Goal: Task Accomplishment & Management: Manage account settings

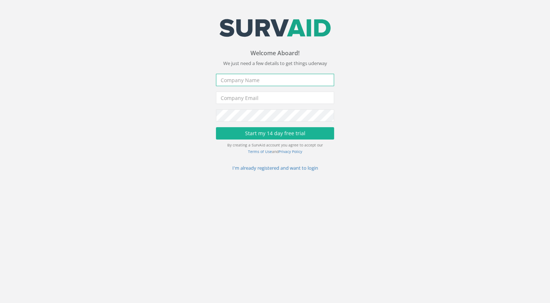
click at [254, 84] on input "text" at bounding box center [275, 80] width 118 height 12
click at [230, 81] on input "[PERSON_NAME] Valley Plant Hire Ltd" at bounding box center [275, 80] width 118 height 12
type input "[PERSON_NAME] Valley Plant Hire Ltd"
click at [252, 102] on input "email" at bounding box center [275, 98] width 118 height 12
drag, startPoint x: 295, startPoint y: 80, endPoint x: 190, endPoint y: 79, distance: 105.4
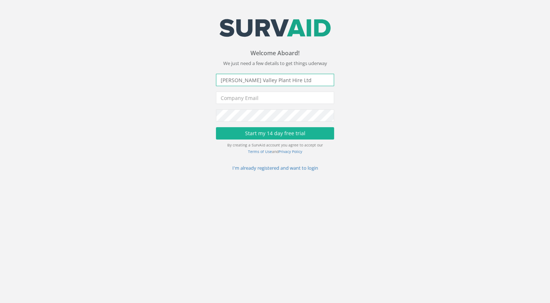
click at [190, 79] on div "Welcome Aboard! You've been invited to create a [DEMOGRAPHIC_DATA] account for …" at bounding box center [275, 110] width 561 height 121
click at [238, 96] on input "email" at bounding box center [275, 98] width 118 height 12
click at [307, 98] on input "dmcauliffe@" at bounding box center [275, 98] width 118 height 12
click at [224, 117] on form "Company Name [PERSON_NAME] Valley Plant Hire Ltd Company Email dmcauliffe@ Pass…" at bounding box center [275, 122] width 118 height 97
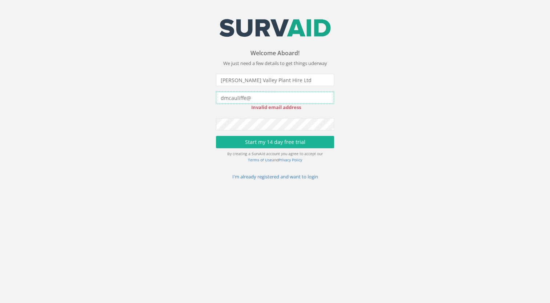
click at [261, 98] on input "dmcauliffe@" at bounding box center [275, 98] width 118 height 12
type input "[EMAIL_ADDRESS][DOMAIN_NAME]"
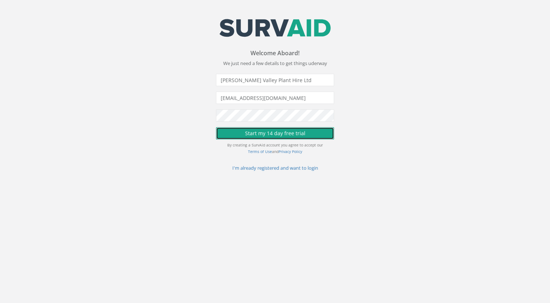
click at [267, 133] on button "Start my 14 day free trial" at bounding box center [275, 133] width 118 height 12
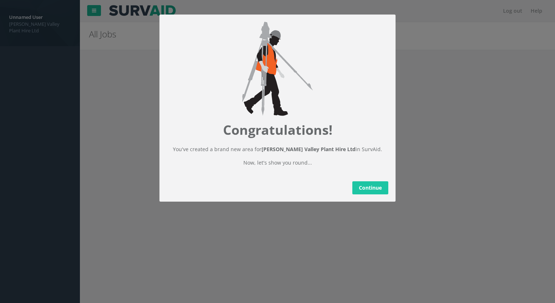
click at [360, 194] on link "Continue" at bounding box center [370, 187] width 36 height 13
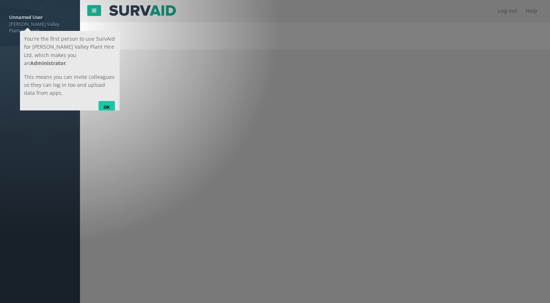
click at [106, 101] on link "OK" at bounding box center [106, 107] width 16 height 12
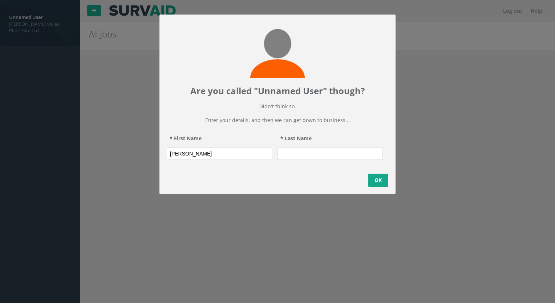
type input "[PERSON_NAME]"
click at [376, 187] on link "OK" at bounding box center [378, 180] width 20 height 13
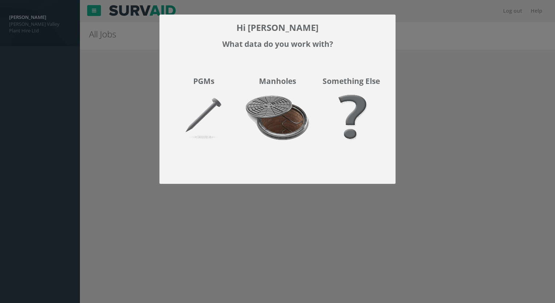
click at [281, 122] on img at bounding box center [278, 122] width 74 height 65
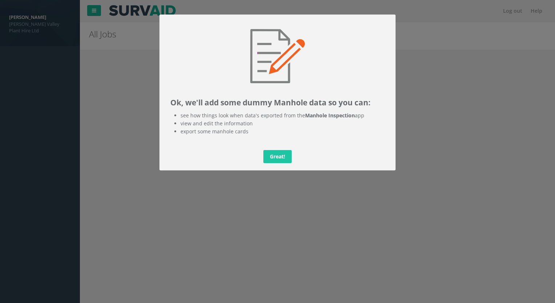
click at [278, 157] on link "Great!" at bounding box center [277, 156] width 28 height 13
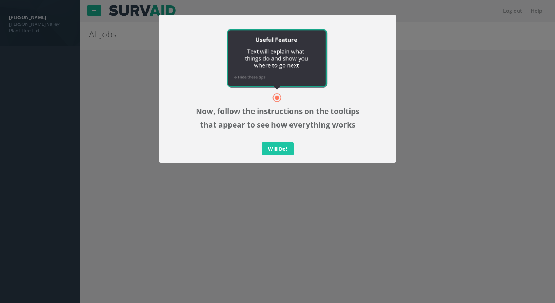
click at [280, 149] on link "Will Do!" at bounding box center [278, 148] width 32 height 13
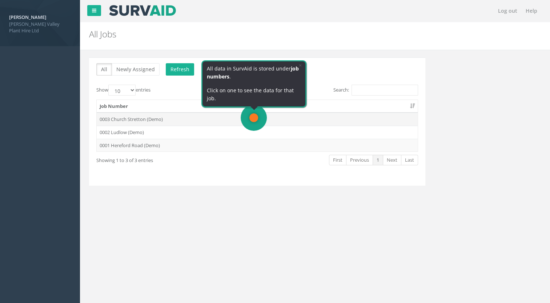
click at [243, 120] on td "0003 Church Stretton (Demo)" at bounding box center [257, 119] width 321 height 13
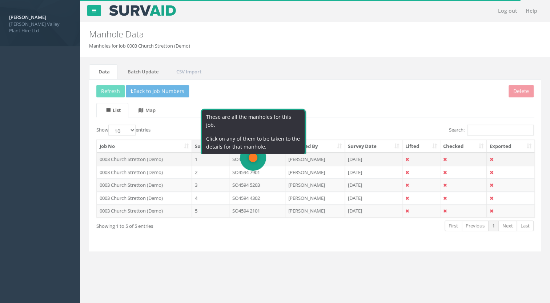
click at [265, 158] on td "SO4695 0503" at bounding box center [257, 159] width 56 height 13
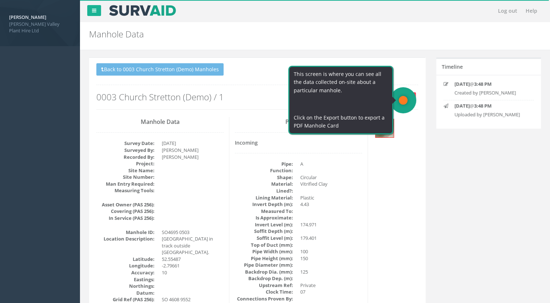
click at [407, 98] on button "Export" at bounding box center [404, 97] width 24 height 11
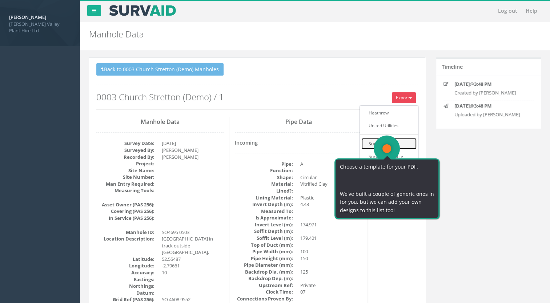
click at [403, 147] on link "SurvAid IC" at bounding box center [388, 143] width 55 height 11
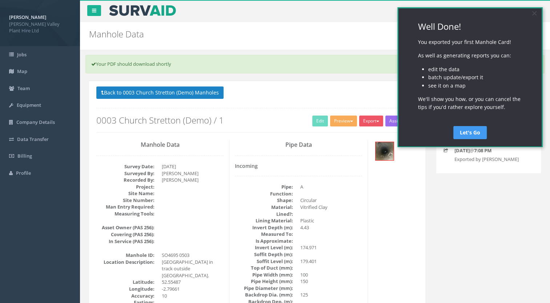
click at [463, 130] on link "Let's Go" at bounding box center [469, 132] width 33 height 13
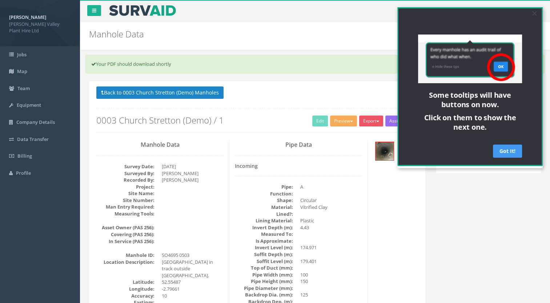
click at [500, 149] on link "Got It!" at bounding box center [507, 151] width 29 height 13
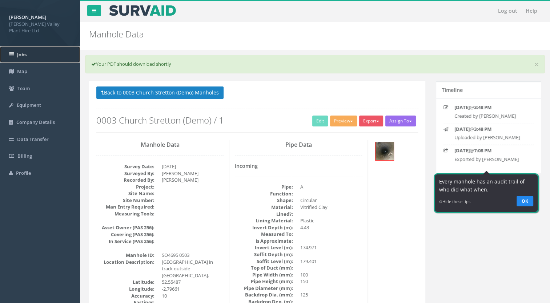
click at [40, 57] on link "Jobs" at bounding box center [40, 54] width 80 height 17
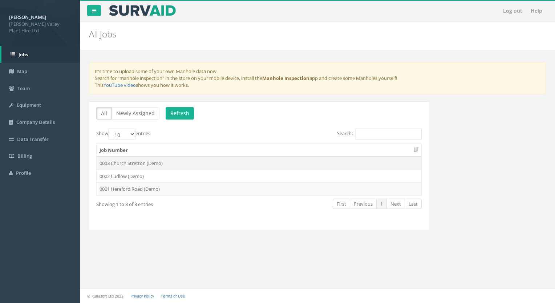
click at [229, 164] on td "0003 Church Stretton (Demo)" at bounding box center [259, 163] width 325 height 13
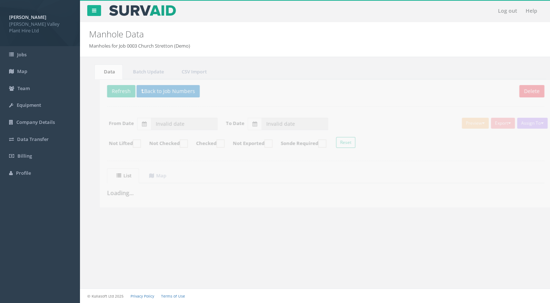
type input "[DATE]"
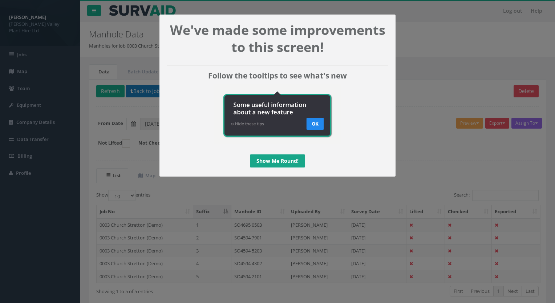
click at [447, 65] on appcues "We've made some improvements to this screen! Follow the tooltips to see what's …" at bounding box center [277, 151] width 555 height 303
click at [284, 168] on link "Show Me Round!" at bounding box center [277, 160] width 55 height 13
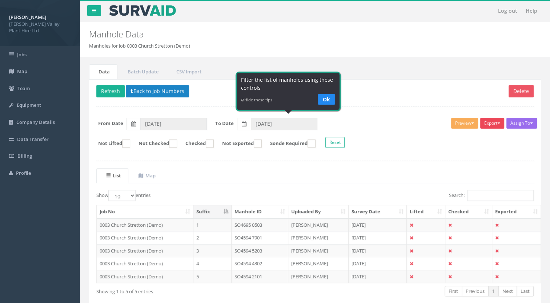
click at [490, 124] on button "Export" at bounding box center [492, 123] width 24 height 11
click at [398, 170] on ul "List Map" at bounding box center [314, 175] width 437 height 15
click at [244, 223] on td "SO4695 0503" at bounding box center [259, 224] width 57 height 13
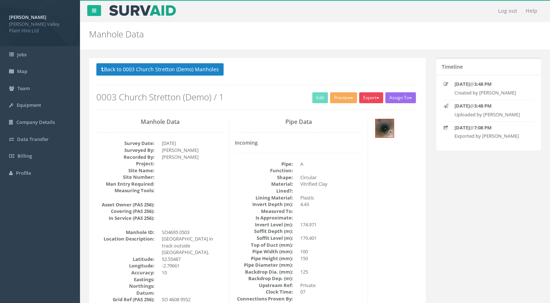
click at [374, 98] on button "Export" at bounding box center [371, 97] width 24 height 11
click at [366, 157] on link "SurvAid Manhole" at bounding box center [355, 156] width 55 height 11
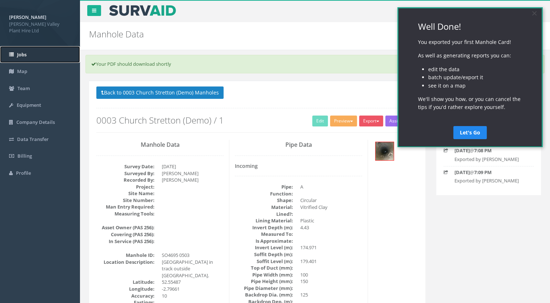
click at [24, 59] on link "Jobs" at bounding box center [40, 54] width 80 height 17
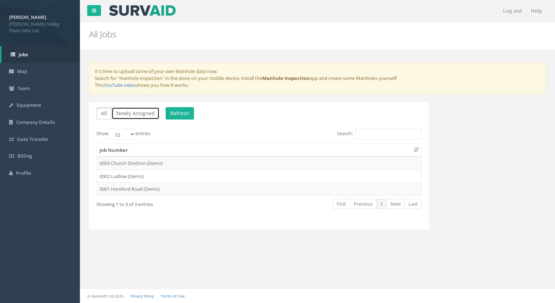
click at [136, 114] on button "Newly Assigned" at bounding box center [136, 113] width 48 height 12
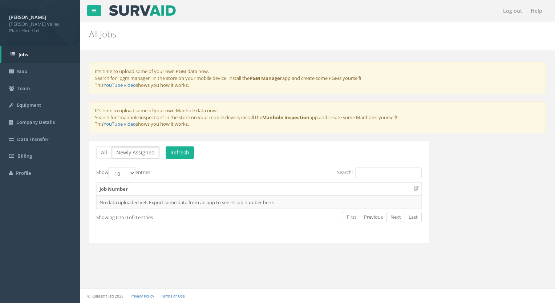
click at [156, 186] on th "Job Number" at bounding box center [259, 189] width 325 height 13
click at [103, 153] on button "All" at bounding box center [104, 152] width 16 height 12
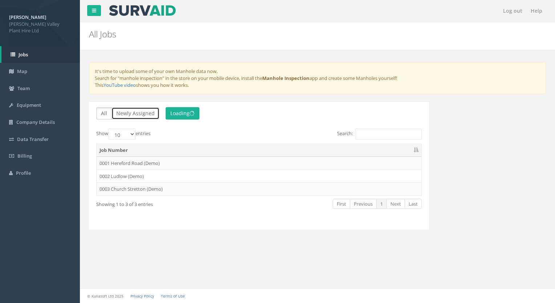
click at [133, 118] on button "Newly Assigned" at bounding box center [136, 113] width 48 height 12
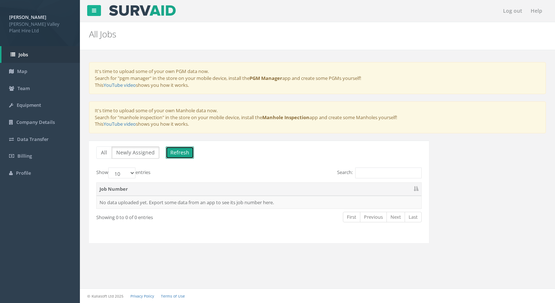
click at [170, 150] on button "Refresh" at bounding box center [180, 152] width 28 height 12
click at [42, 56] on link "Jobs" at bounding box center [40, 54] width 78 height 17
click at [28, 66] on link "Map" at bounding box center [40, 71] width 80 height 17
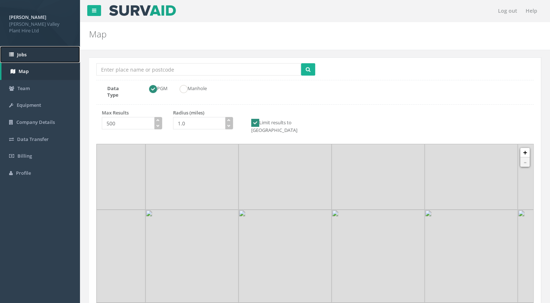
click at [24, 52] on span "Jobs" at bounding box center [21, 54] width 9 height 7
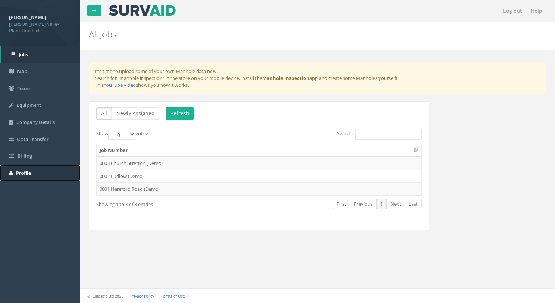
click at [47, 168] on link "Profile" at bounding box center [40, 173] width 80 height 17
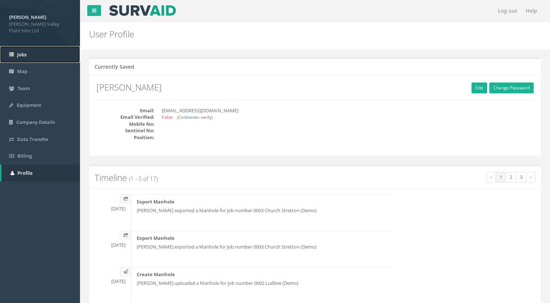
click at [25, 58] on link "Jobs" at bounding box center [40, 54] width 80 height 17
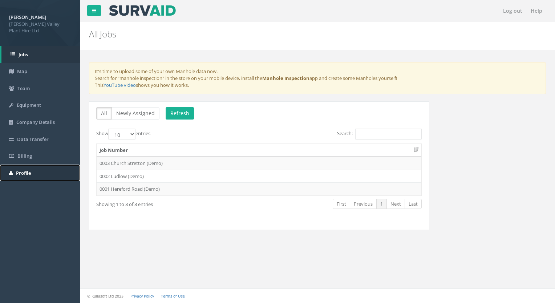
click at [41, 172] on link "Profile" at bounding box center [40, 173] width 80 height 17
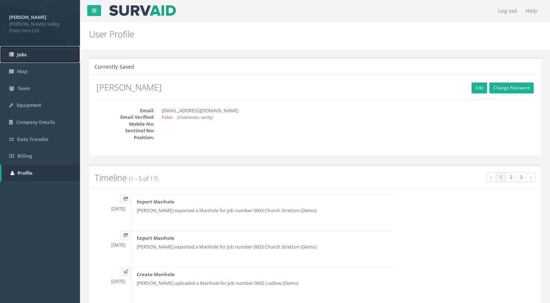
click at [27, 57] on link "Jobs" at bounding box center [40, 54] width 80 height 17
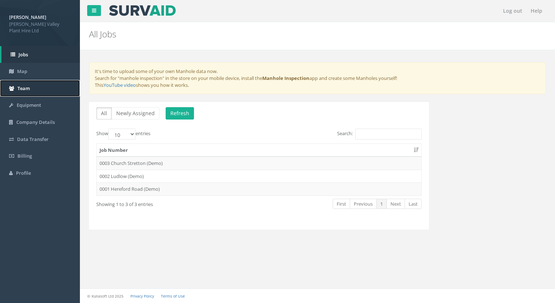
click at [33, 85] on link "Team" at bounding box center [40, 88] width 80 height 17
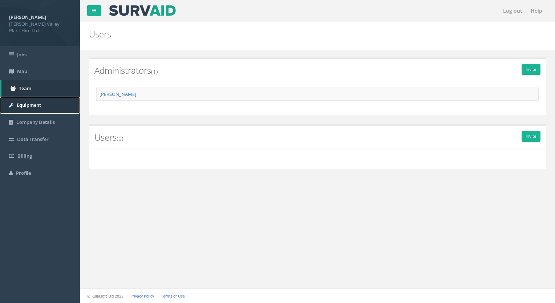
click at [44, 105] on link "Equipment" at bounding box center [40, 105] width 80 height 17
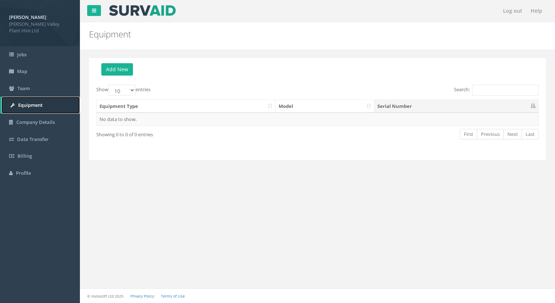
click at [45, 105] on link "Equipment" at bounding box center [40, 105] width 78 height 17
click at [123, 71] on button "Add New" at bounding box center [117, 69] width 32 height 12
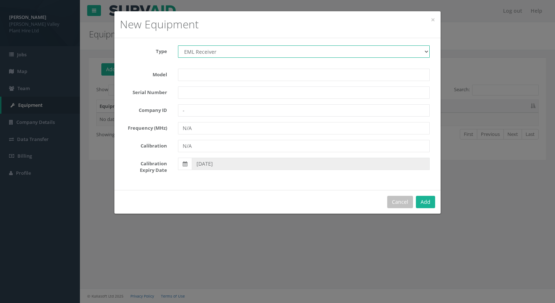
click at [228, 53] on select "EML Receiver Ground Penetrating Radar Precision Cable & Pipe Locator Signal Tra…" at bounding box center [304, 51] width 252 height 12
click at [229, 52] on select "EML Receiver Ground Penetrating Radar Precision Cable & Pipe Locator Signal Tra…" at bounding box center [304, 51] width 252 height 12
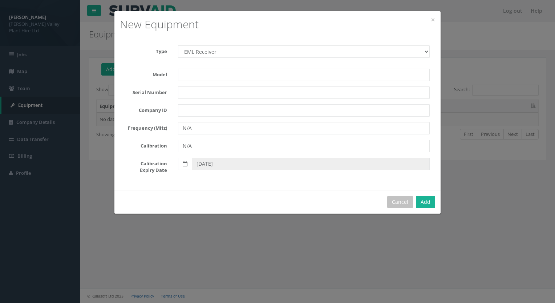
click at [99, 153] on div "× Close New Equipment Type EML Receiver Ground Penetrating Radar Precision Cabl…" at bounding box center [277, 151] width 555 height 303
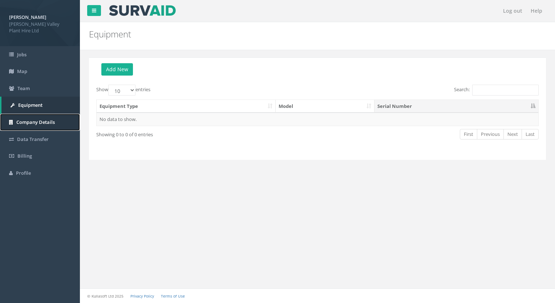
click at [51, 121] on span "Company Details" at bounding box center [35, 122] width 39 height 7
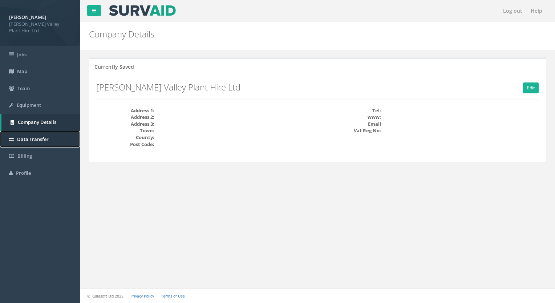
click at [47, 136] on span "Data Transfer" at bounding box center [33, 139] width 32 height 7
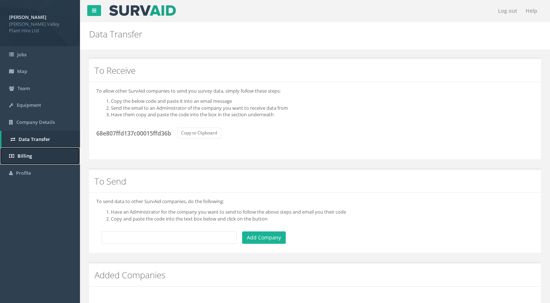
click at [42, 149] on link "Billing" at bounding box center [40, 156] width 80 height 17
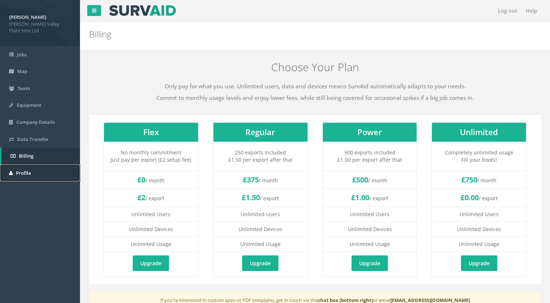
click at [37, 173] on link "Profile" at bounding box center [40, 173] width 80 height 17
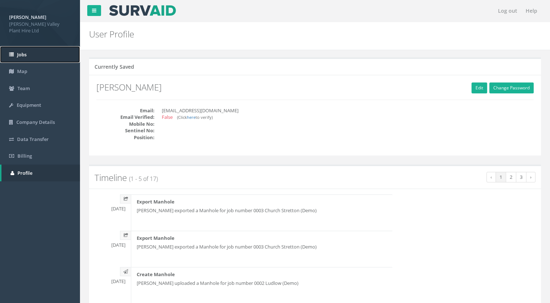
click at [27, 56] on link "Jobs" at bounding box center [40, 54] width 80 height 17
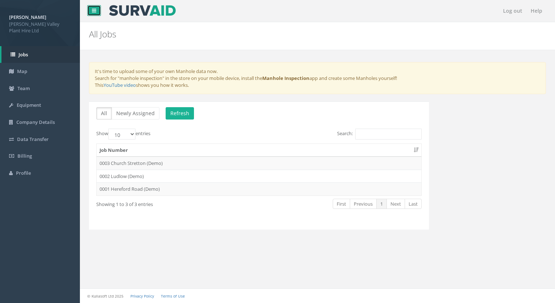
click at [90, 8] on link at bounding box center [94, 10] width 14 height 11
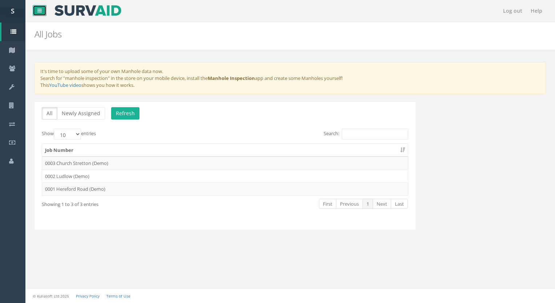
click at [43, 12] on link at bounding box center [40, 10] width 14 height 11
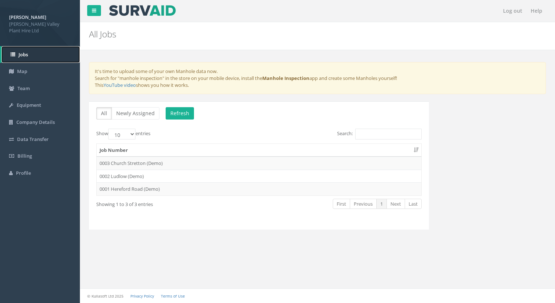
click at [33, 52] on link "Jobs" at bounding box center [40, 54] width 78 height 17
drag, startPoint x: 33, startPoint y: 52, endPoint x: 26, endPoint y: 53, distance: 7.7
click at [26, 53] on span "Jobs" at bounding box center [23, 54] width 9 height 7
click at [181, 115] on button "Refresh" at bounding box center [180, 113] width 28 height 12
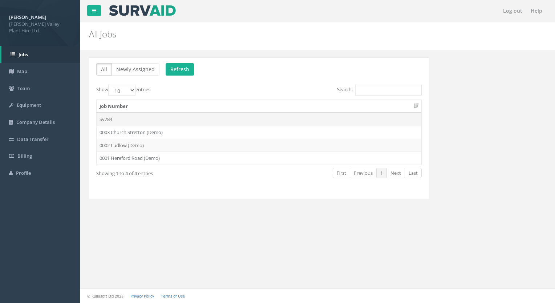
click at [148, 120] on td "Sv784" at bounding box center [259, 119] width 325 height 13
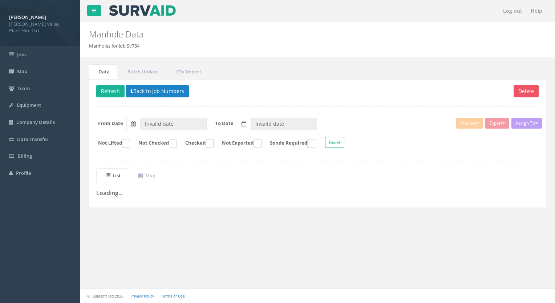
type input "[DATE]"
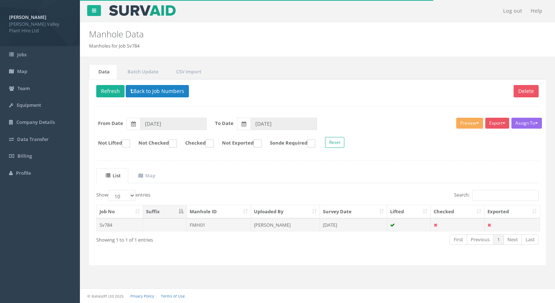
click at [210, 223] on td "FMH01" at bounding box center [219, 224] width 65 height 13
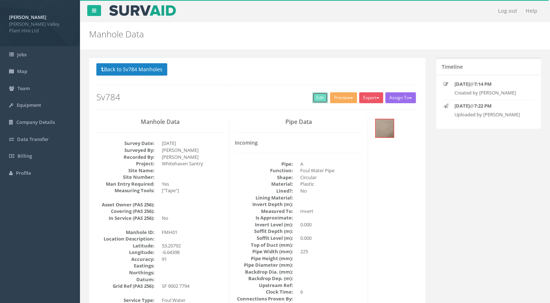
click at [315, 95] on link "Edit" at bounding box center [320, 97] width 16 height 11
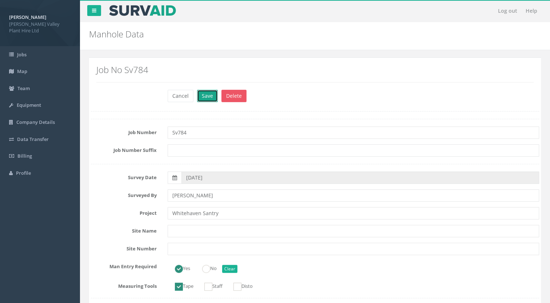
click at [209, 97] on button "Save" at bounding box center [207, 96] width 21 height 12
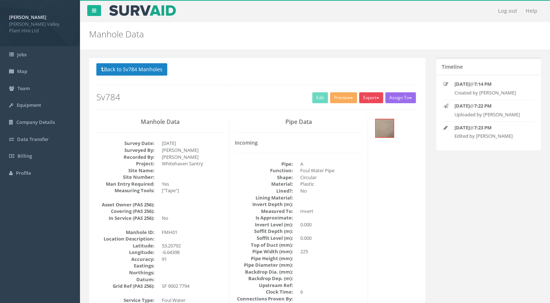
click at [369, 100] on button "Export" at bounding box center [371, 97] width 24 height 11
click at [351, 142] on link "SurvAid IC" at bounding box center [355, 143] width 55 height 11
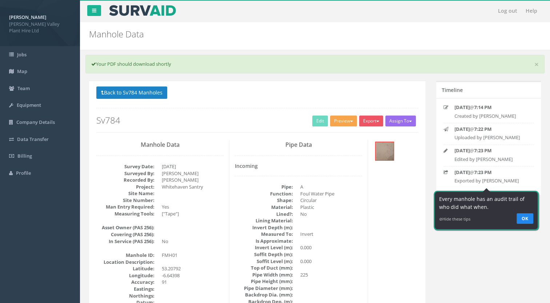
click at [350, 121] on span "button" at bounding box center [351, 121] width 3 height 1
click at [337, 165] on link "SurvAid IC" at bounding box center [329, 166] width 55 height 11
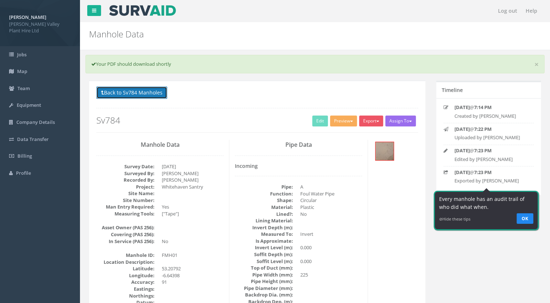
click at [144, 94] on button "Back to Sv784 Manholes" at bounding box center [131, 92] width 71 height 12
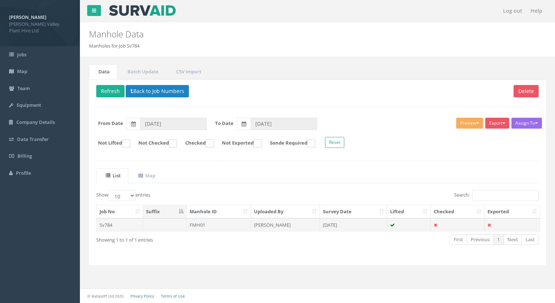
click at [205, 226] on td "FMH01" at bounding box center [219, 224] width 65 height 13
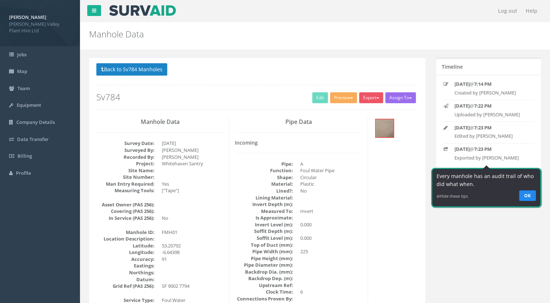
click at [167, 232] on dd "FMH01" at bounding box center [193, 232] width 62 height 7
click at [414, 98] on button "Assign To" at bounding box center [400, 97] width 31 height 11
click at [378, 100] on button "Export" at bounding box center [371, 97] width 24 height 11
click at [340, 142] on link "SurvAid IC" at bounding box center [355, 143] width 55 height 11
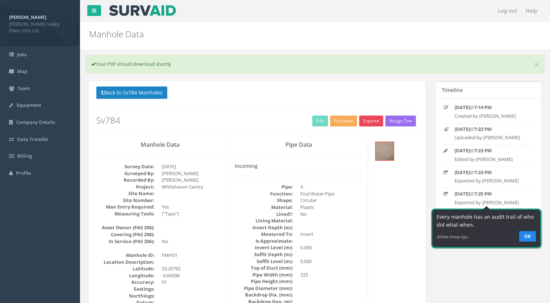
click at [367, 121] on button "Export" at bounding box center [371, 121] width 24 height 11
click at [350, 166] on link "SurvAid IC" at bounding box center [355, 166] width 55 height 11
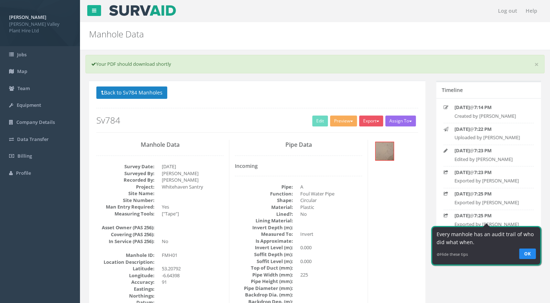
click at [327, 102] on div "Back to Sv784 Manholes Back to Map Assign To No Companies Added Export Heathrow…" at bounding box center [257, 109] width 322 height 46
click at [58, 123] on link "Company Details" at bounding box center [40, 122] width 80 height 17
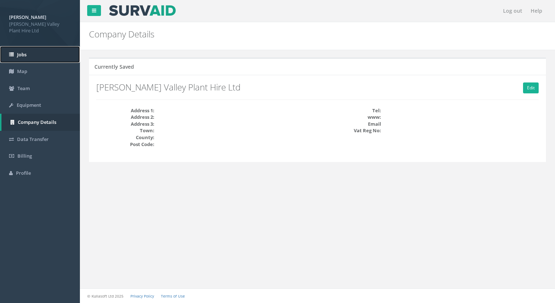
click at [33, 60] on link "Jobs" at bounding box center [40, 54] width 80 height 17
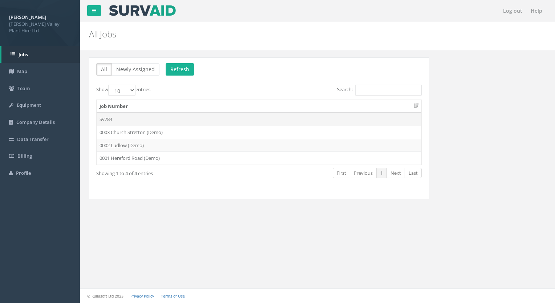
click at [112, 118] on td "Sv784" at bounding box center [259, 119] width 325 height 13
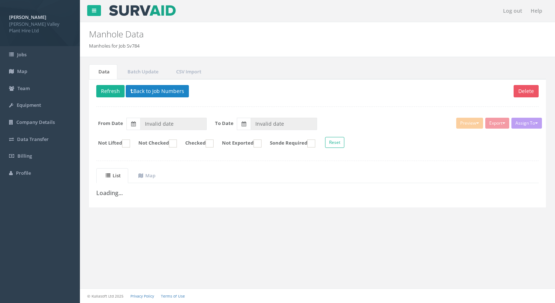
type input "[DATE]"
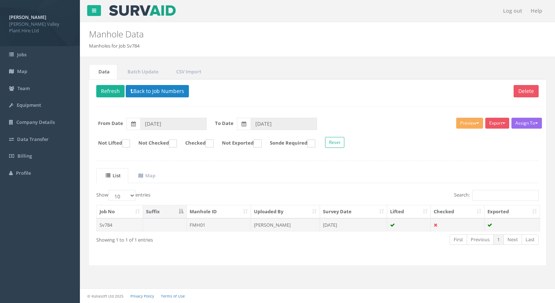
click at [203, 219] on td "FMH01" at bounding box center [219, 224] width 65 height 13
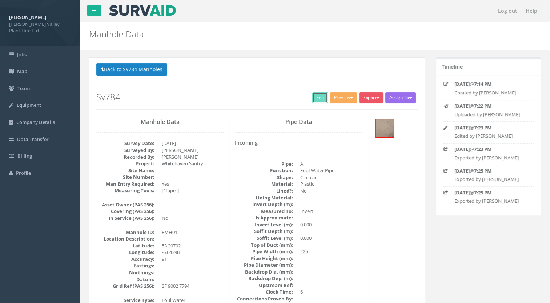
click at [319, 100] on link "Edit" at bounding box center [320, 97] width 16 height 11
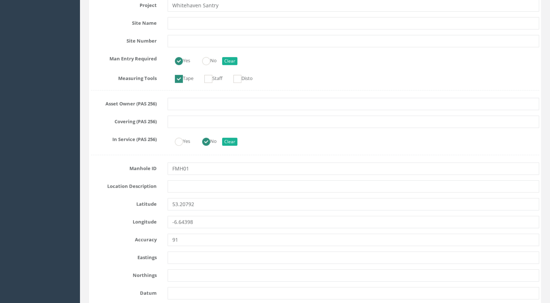
scroll to position [210, 0]
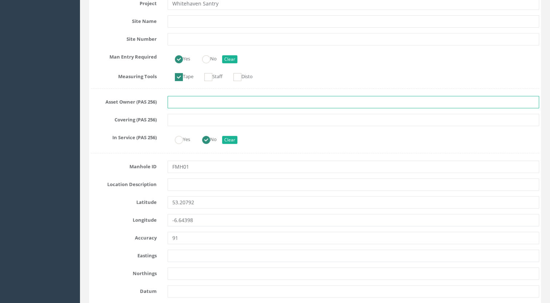
click at [226, 106] on input "text" at bounding box center [354, 102] width 372 height 12
type input "Uisce Eireann"
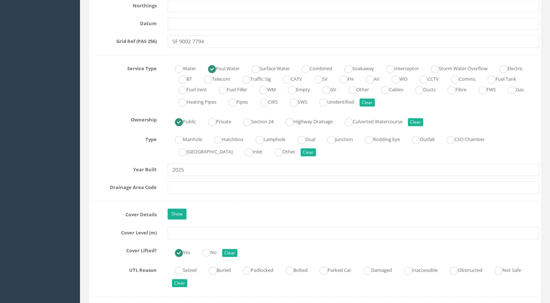
scroll to position [480, 0]
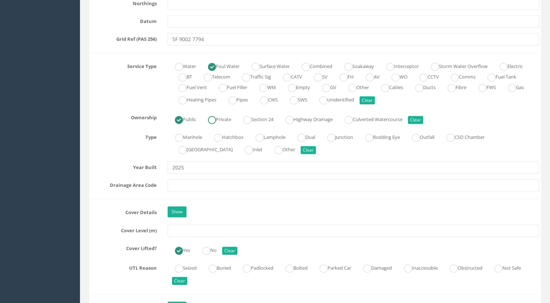
click at [222, 118] on label "Private" at bounding box center [216, 118] width 31 height 11
radio input "false"
radio input "true"
click at [190, 136] on label "Manhole" at bounding box center [185, 136] width 35 height 11
radio input "true"
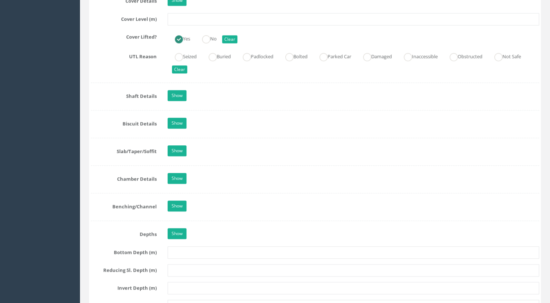
scroll to position [604, 0]
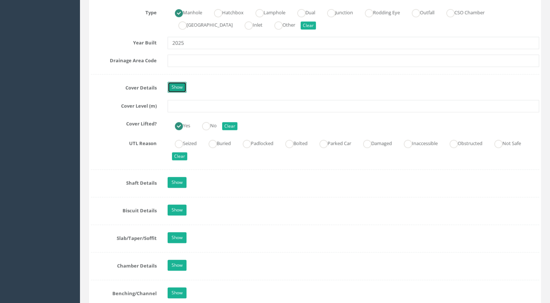
click at [173, 85] on link "Show" at bounding box center [177, 87] width 19 height 11
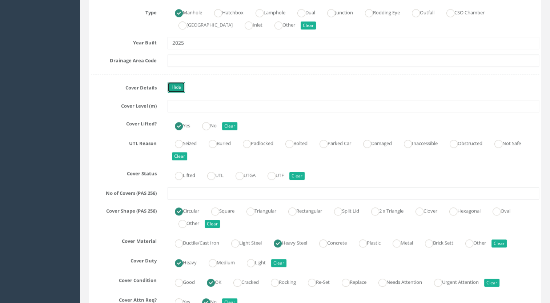
click at [176, 87] on link "Hide" at bounding box center [176, 87] width 17 height 11
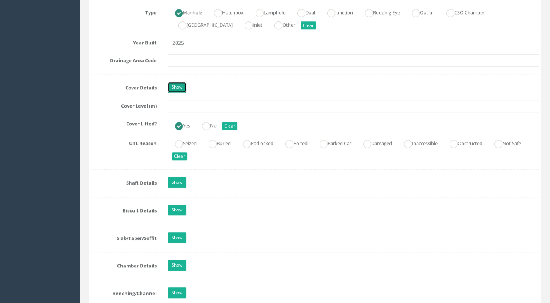
click at [180, 83] on link "Show" at bounding box center [177, 87] width 19 height 11
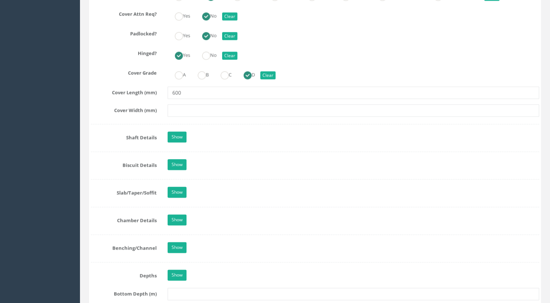
scroll to position [895, 0]
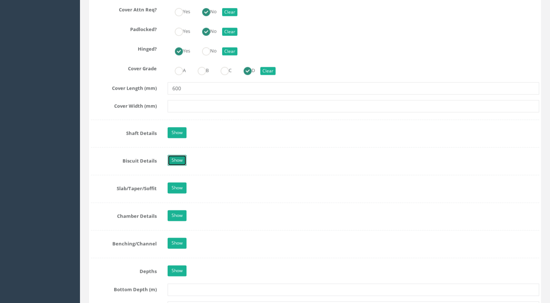
click at [174, 157] on link "Show" at bounding box center [177, 160] width 19 height 11
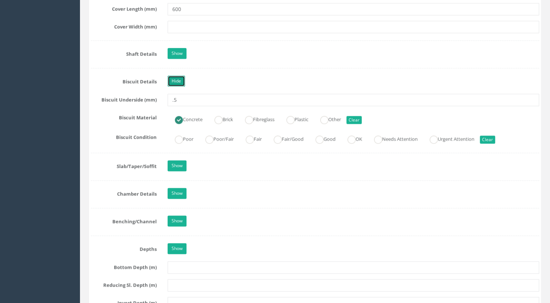
scroll to position [1001, 0]
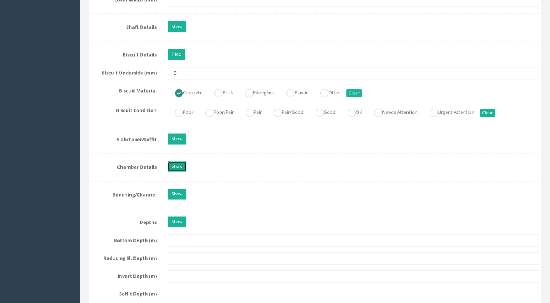
click at [172, 162] on link "Show" at bounding box center [177, 166] width 19 height 11
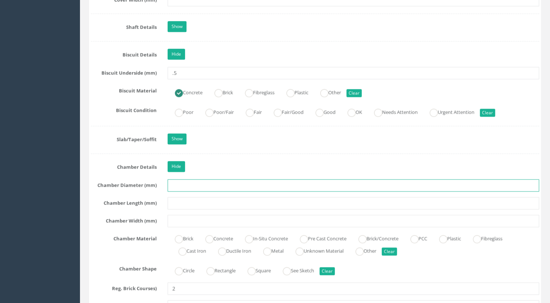
click at [202, 182] on input "text" at bounding box center [354, 185] width 372 height 12
drag, startPoint x: 195, startPoint y: 184, endPoint x: 156, endPoint y: 180, distance: 39.1
click at [156, 180] on div "Chamber Diameter (mm) 1200" at bounding box center [314, 185] width 459 height 12
type input "600"
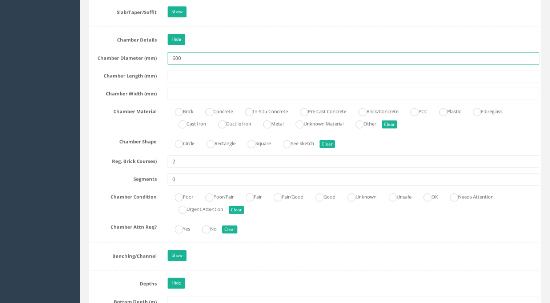
scroll to position [1130, 0]
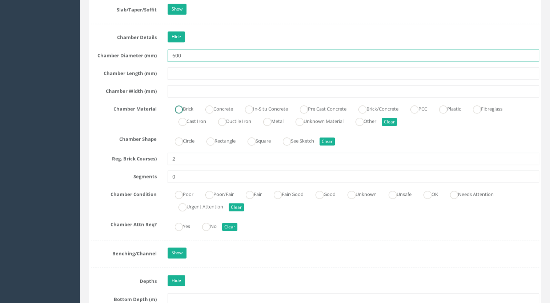
click at [178, 105] on ins at bounding box center [179, 109] width 8 height 8
radio input "true"
type input "600"
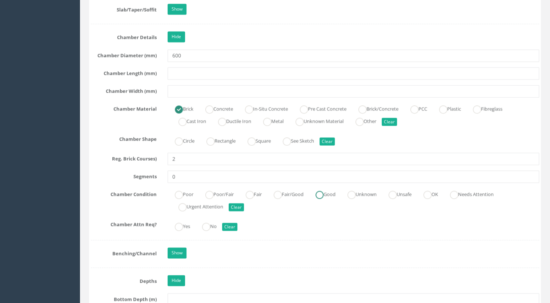
click at [330, 191] on label "Good" at bounding box center [321, 193] width 27 height 11
radio input "true"
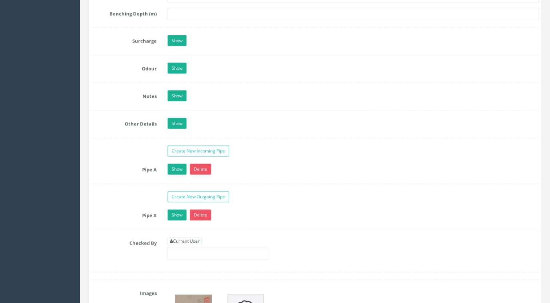
scroll to position [1563, 0]
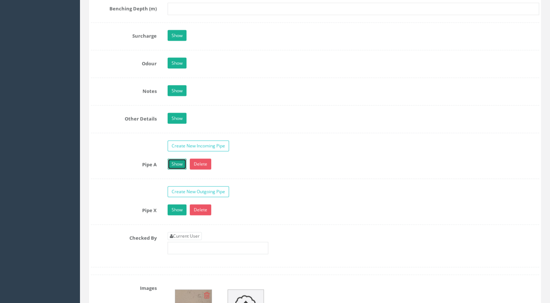
click at [174, 159] on link "Show" at bounding box center [177, 164] width 19 height 11
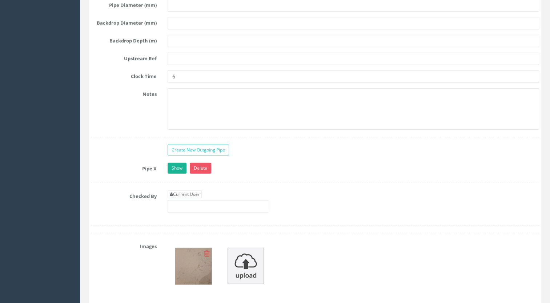
scroll to position [2033, 0]
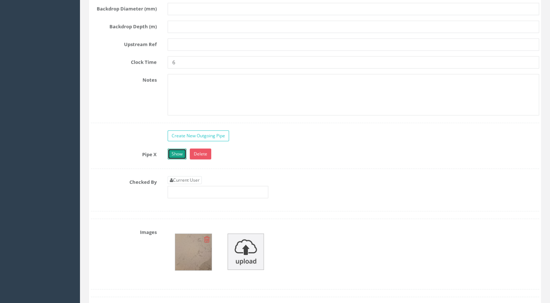
click at [179, 149] on link "Show" at bounding box center [177, 154] width 19 height 11
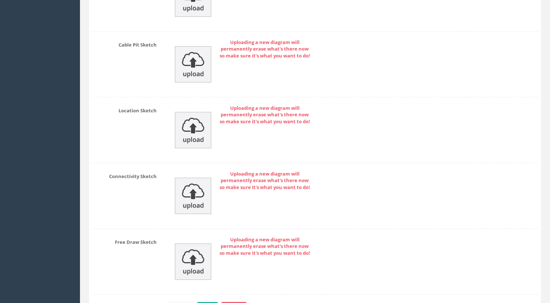
scroll to position [2910, 0]
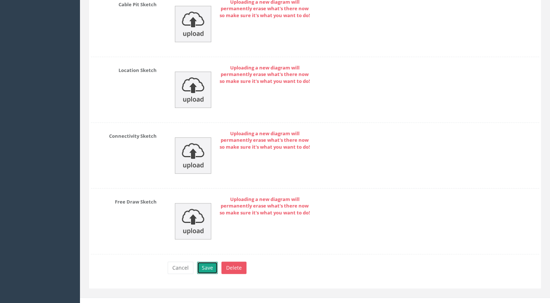
click at [202, 262] on button "Save" at bounding box center [207, 268] width 21 height 12
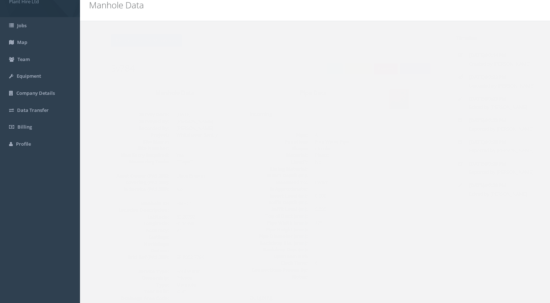
scroll to position [23, 0]
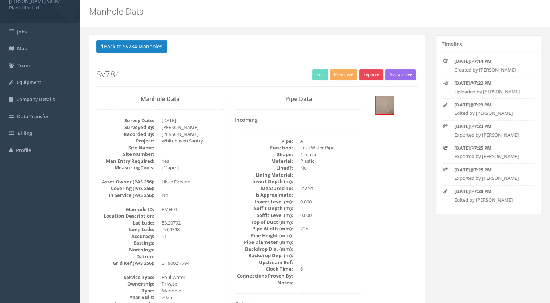
click at [369, 78] on button "Export" at bounding box center [371, 74] width 24 height 11
click at [351, 118] on link "SurvAid IC" at bounding box center [355, 120] width 55 height 11
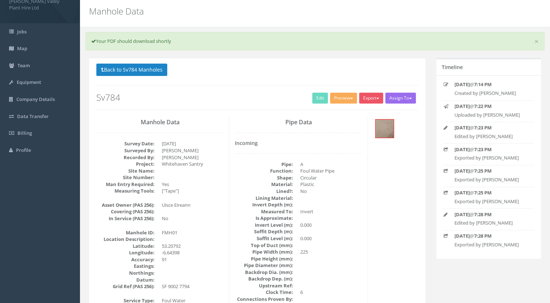
scroll to position [0, 0]
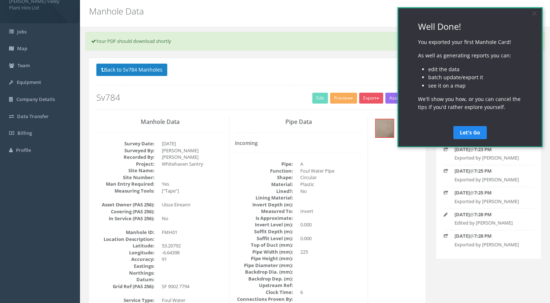
click at [382, 70] on p "Back to Sv784 Manholes Back to Map" at bounding box center [257, 71] width 322 height 14
click at [535, 15] on link "×" at bounding box center [534, 13] width 13 height 13
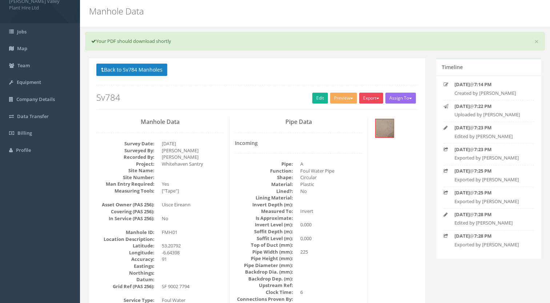
click at [378, 100] on button "Export" at bounding box center [371, 98] width 24 height 11
click at [351, 143] on link "SurvAid IC" at bounding box center [355, 143] width 55 height 11
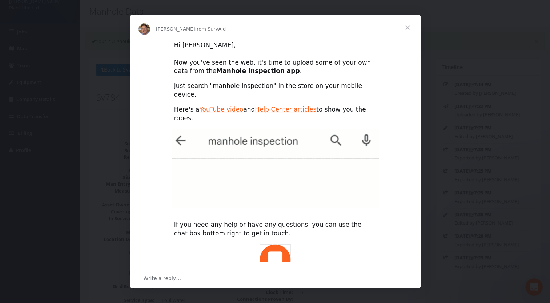
click at [410, 31] on span "Close" at bounding box center [407, 28] width 26 height 26
